Goal: Task Accomplishment & Management: Check status

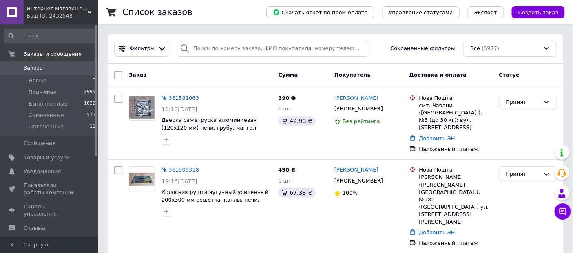
click at [211, 11] on div "Список заказов" at bounding box center [186, 12] width 128 height 24
click at [203, 5] on div "Список заказов" at bounding box center [186, 12] width 128 height 24
click at [208, 13] on div "Список заказов" at bounding box center [186, 12] width 128 height 24
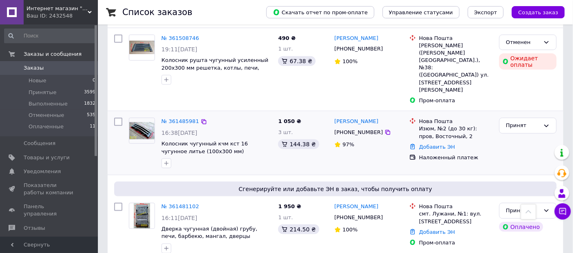
scroll to position [317, 0]
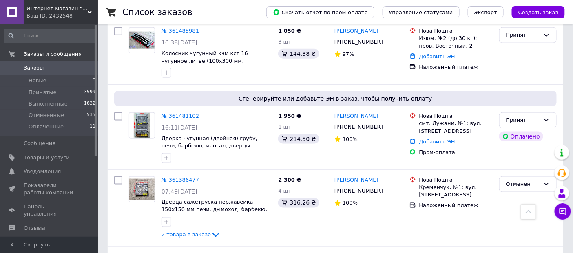
click at [225, 10] on div "Список заказов" at bounding box center [186, 12] width 128 height 24
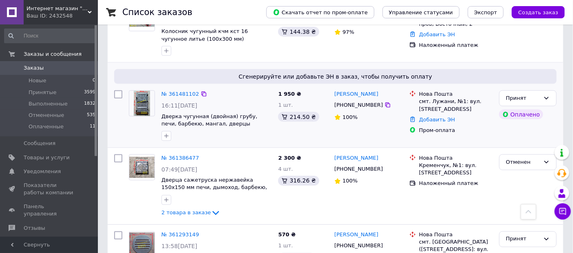
scroll to position [408, 0]
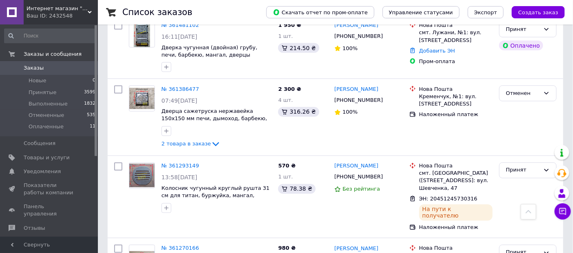
click at [227, 13] on div "Список заказов" at bounding box center [186, 12] width 128 height 24
click at [222, 9] on div "Список заказов" at bounding box center [186, 12] width 128 height 24
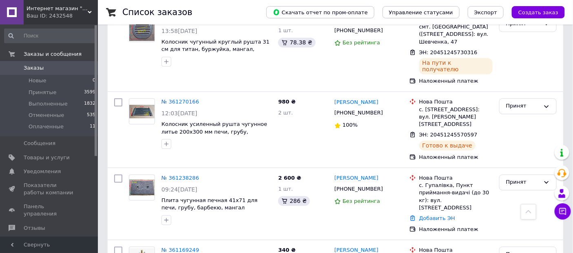
scroll to position [589, 0]
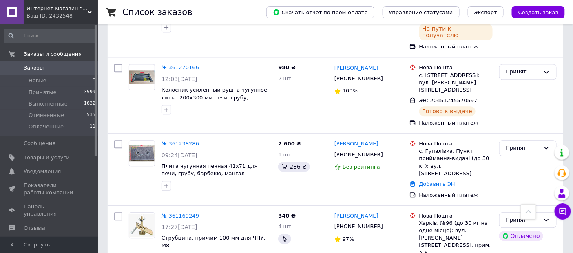
click at [219, 10] on div "Список заказов" at bounding box center [186, 12] width 128 height 24
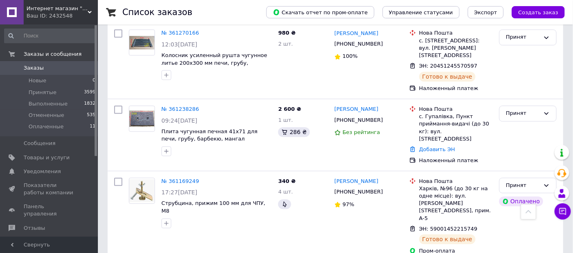
scroll to position [634, 0]
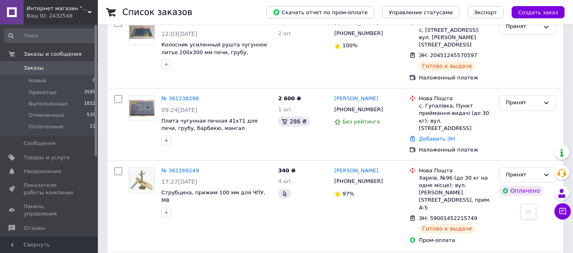
click at [227, 13] on div "Список заказов" at bounding box center [186, 12] width 128 height 24
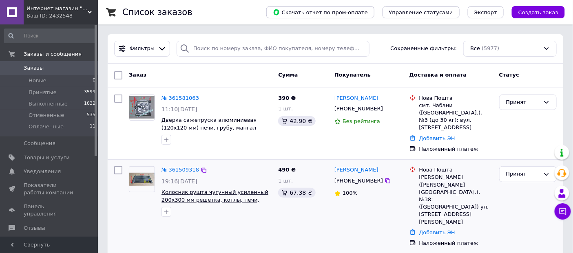
scroll to position [0, 0]
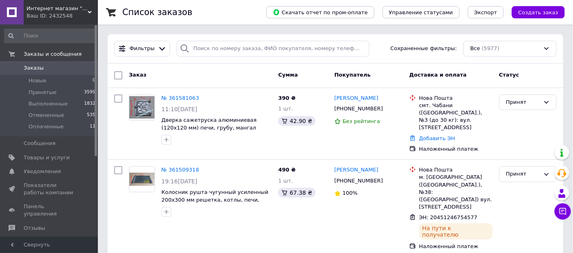
click at [205, 12] on div "Список заказов" at bounding box center [186, 12] width 128 height 24
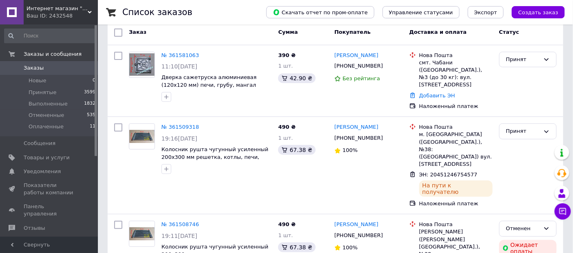
scroll to position [91, 0]
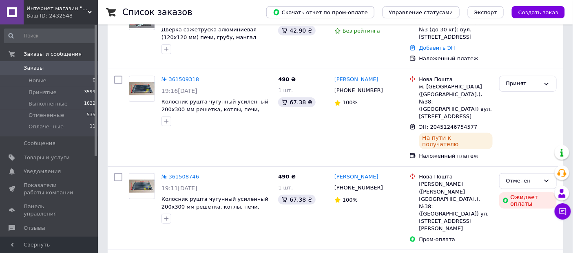
click at [228, 9] on div "Список заказов" at bounding box center [186, 12] width 128 height 24
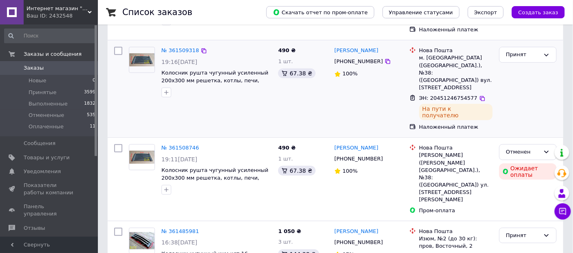
scroll to position [136, 0]
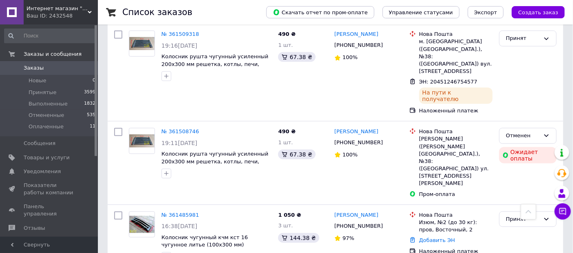
click at [217, 8] on div "Список заказов" at bounding box center [186, 12] width 128 height 24
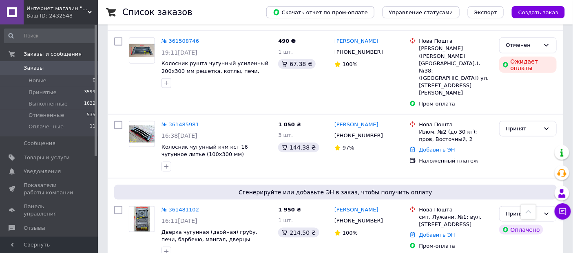
click at [226, 14] on div "Список заказов" at bounding box center [186, 12] width 128 height 24
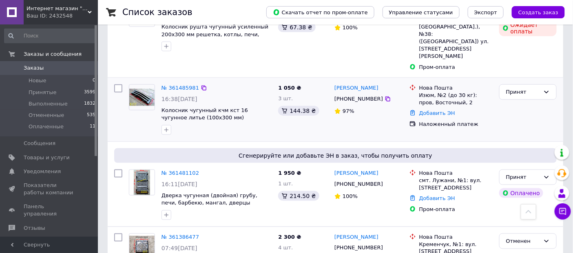
scroll to position [272, 0]
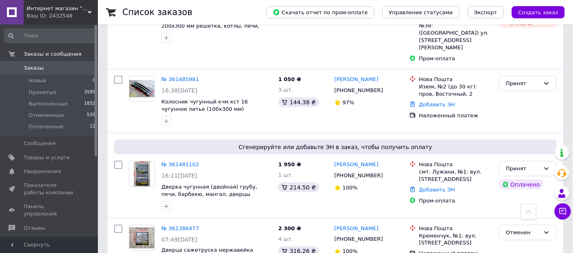
click at [226, 12] on div "Список заказов" at bounding box center [186, 12] width 128 height 24
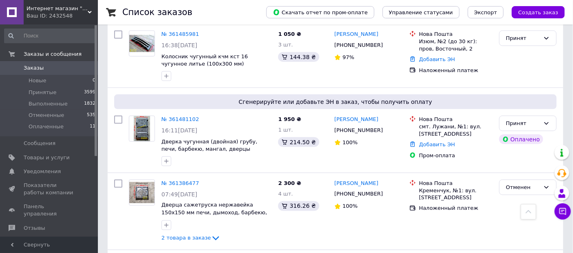
click at [227, 12] on div "Список заказов" at bounding box center [186, 12] width 128 height 24
click at [230, 15] on div "Список заказов" at bounding box center [186, 12] width 128 height 24
click at [207, 11] on div "Список заказов" at bounding box center [186, 12] width 128 height 24
click at [219, 13] on div "Список заказов" at bounding box center [186, 12] width 128 height 24
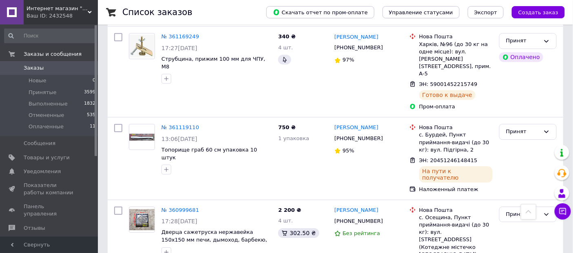
scroll to position [770, 0]
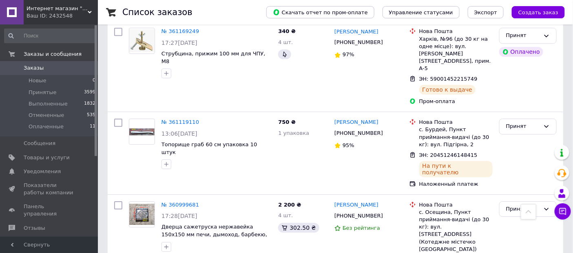
click at [233, 13] on div "Список заказов" at bounding box center [186, 12] width 128 height 24
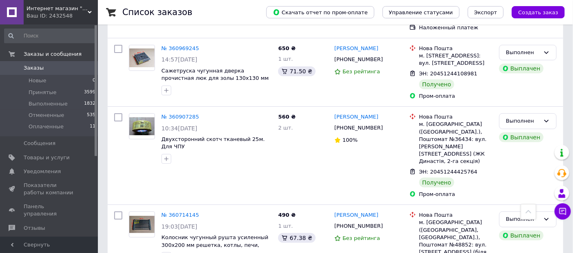
scroll to position [1087, 0]
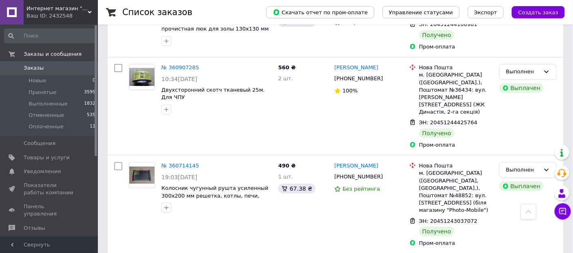
click at [225, 11] on div "Список заказов" at bounding box center [186, 12] width 128 height 24
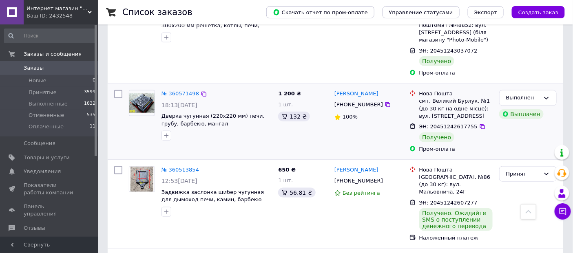
scroll to position [1269, 0]
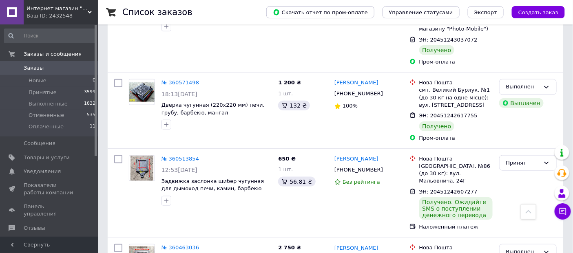
click at [223, 14] on div "Список заказов" at bounding box center [186, 12] width 128 height 24
click at [217, 14] on div "Список заказов" at bounding box center [186, 12] width 128 height 24
click at [194, 12] on div "Список заказов" at bounding box center [186, 12] width 128 height 24
click at [43, 69] on span "Заказы" at bounding box center [50, 67] width 52 height 7
click at [199, 15] on div "Список заказов" at bounding box center [186, 12] width 128 height 24
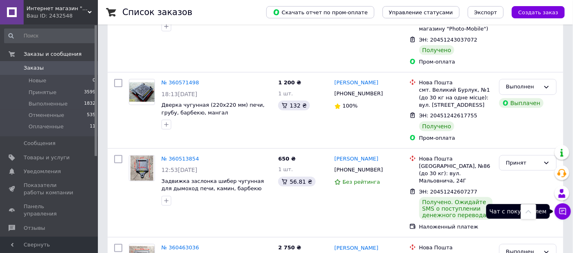
click at [563, 210] on icon at bounding box center [562, 211] width 7 height 7
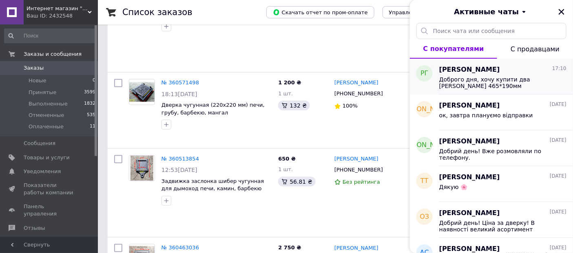
click at [493, 82] on span "Доброго дня, хочу купити два колосника 465*190мм" at bounding box center [497, 82] width 116 height 13
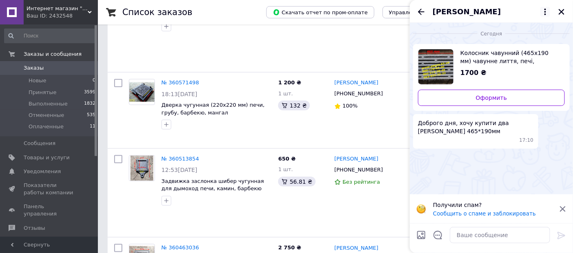
click at [547, 11] on icon at bounding box center [545, 12] width 10 height 10
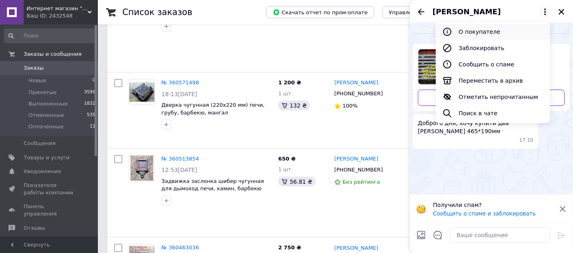
click at [489, 33] on button "О покупателе" at bounding box center [493, 32] width 114 height 16
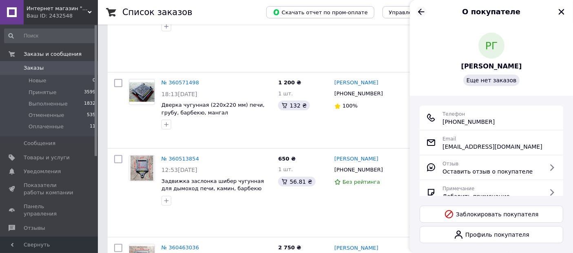
click at [425, 11] on icon "Назад" at bounding box center [421, 12] width 10 height 10
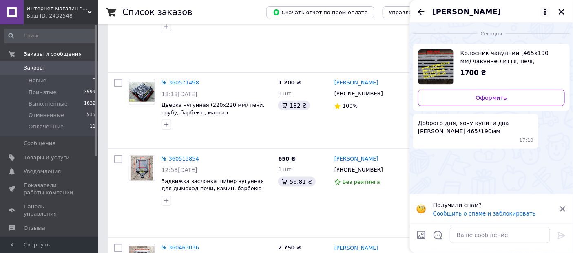
click at [546, 12] on icon at bounding box center [545, 12] width 2 height 7
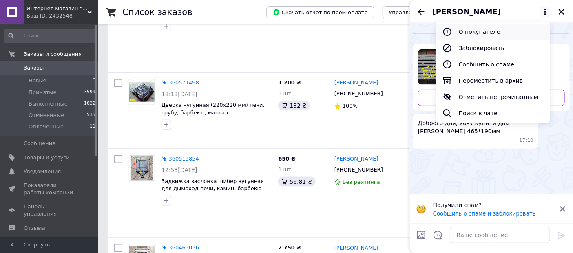
click at [486, 33] on button "О покупателе" at bounding box center [493, 32] width 114 height 16
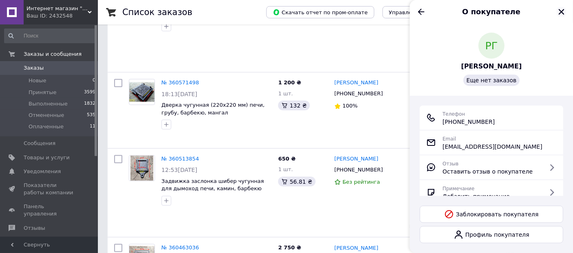
click at [561, 14] on icon "Закрыть" at bounding box center [561, 11] width 7 height 7
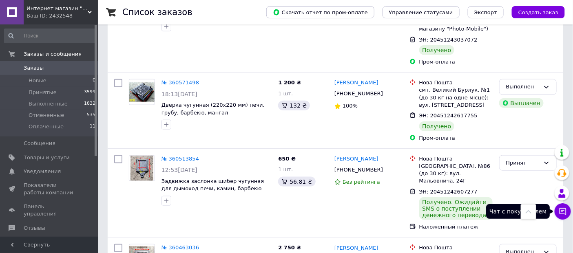
click at [562, 212] on icon at bounding box center [563, 212] width 8 height 8
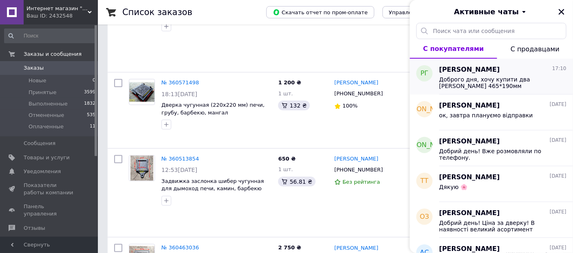
click at [472, 82] on span "Доброго дня, хочу купити два колосника 465*190мм" at bounding box center [497, 82] width 116 height 13
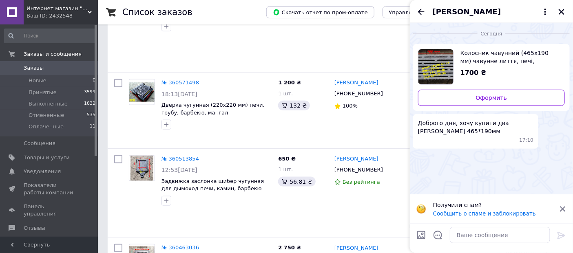
drag, startPoint x: 467, startPoint y: 60, endPoint x: 484, endPoint y: 70, distance: 20.1
click at [468, 60] on span "Колосник чавунний (465х190 мм) чавунне лиття, печі, мангал, барбекю, котли" at bounding box center [509, 57] width 98 height 16
